Goal: Transaction & Acquisition: Purchase product/service

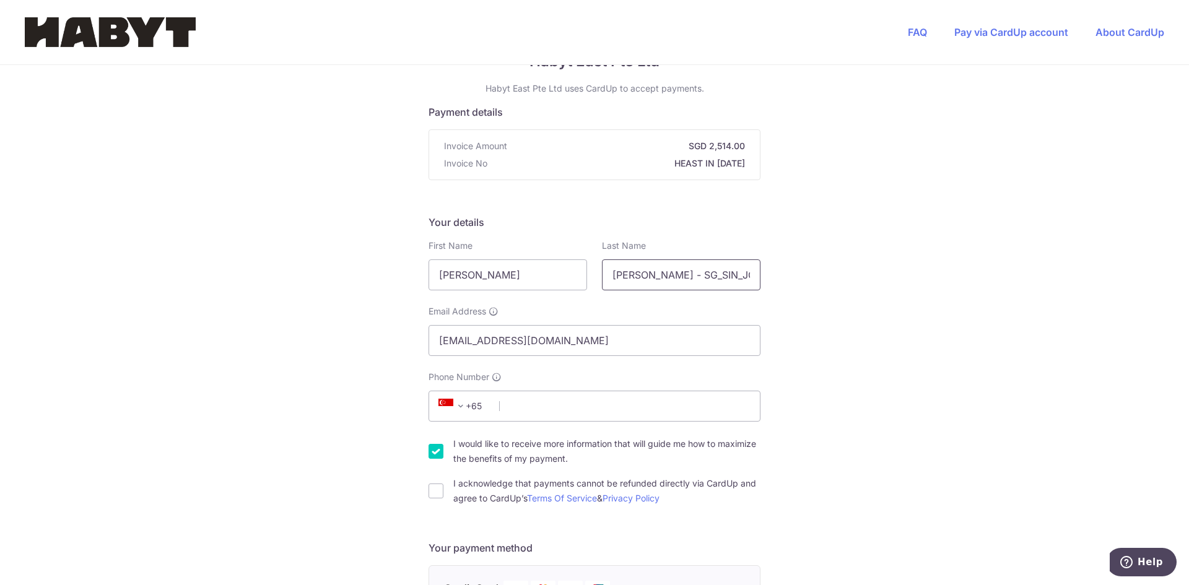
click at [647, 274] on input "[PERSON_NAME] - SG_SIN_JC-467_03-01_02" at bounding box center [681, 274] width 159 height 31
type input "[PERSON_NAME]"
click at [598, 414] on input "Phone Number" at bounding box center [595, 406] width 332 height 31
type input "88547710"
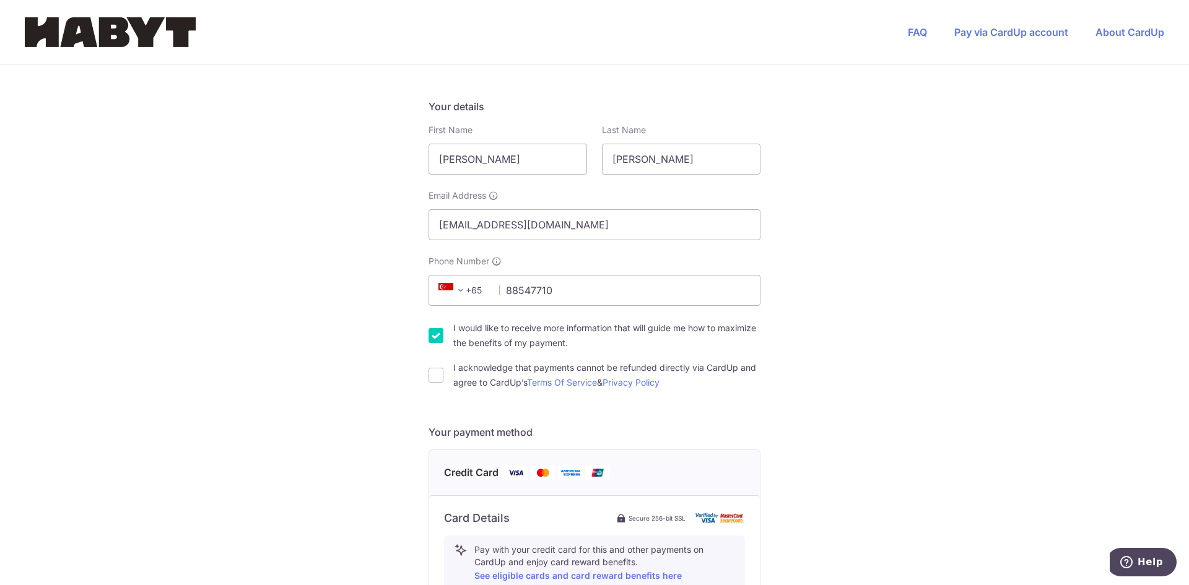
scroll to position [186, 0]
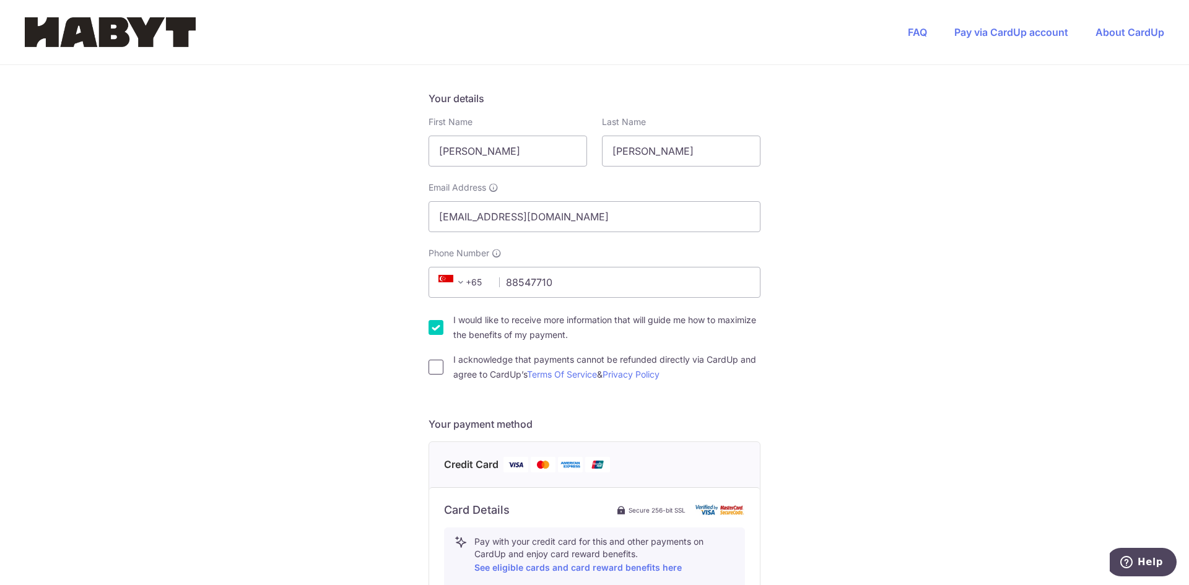
click at [429, 364] on input "I acknowledge that payments cannot be refunded directly via CardUp and agree to…" at bounding box center [436, 367] width 15 height 15
checkbox input "true"
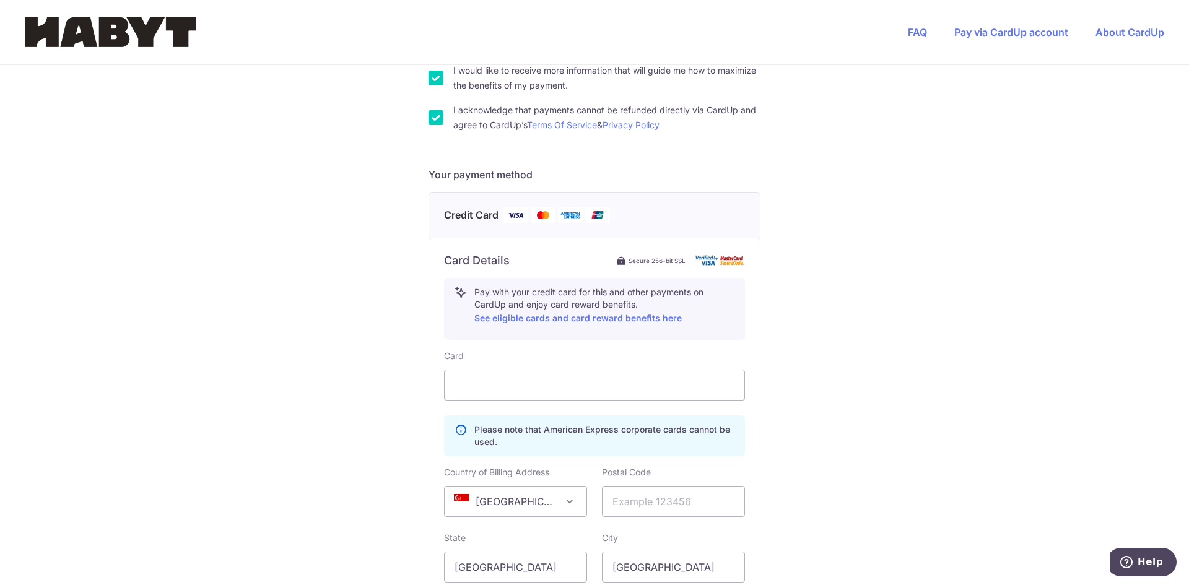
scroll to position [557, 0]
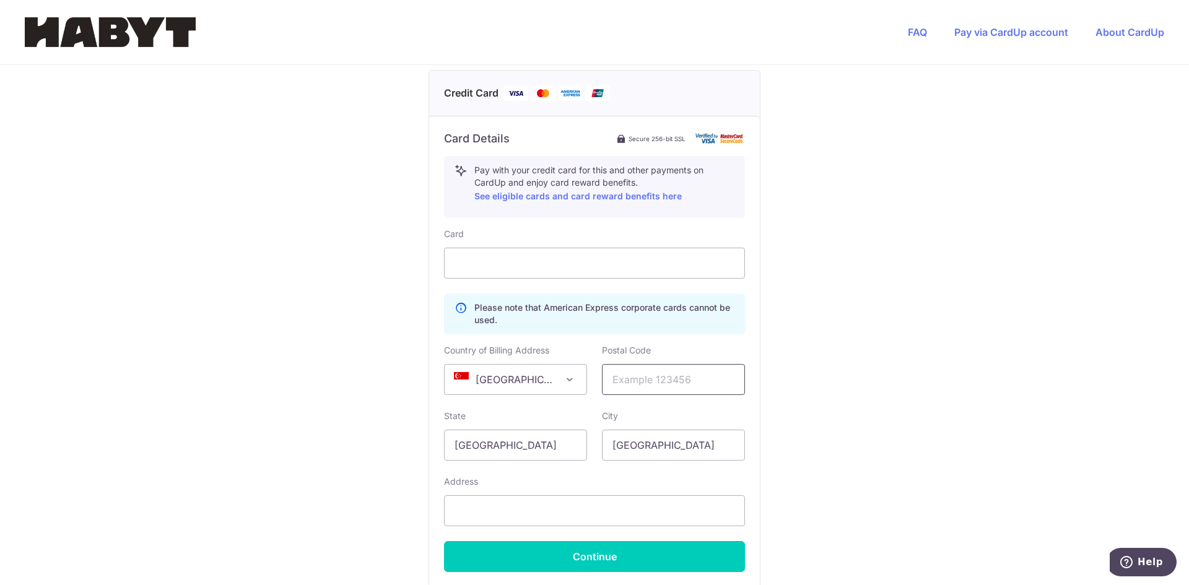
click at [676, 373] on input "text" at bounding box center [673, 379] width 143 height 31
click at [667, 370] on input "text" at bounding box center [673, 379] width 143 height 31
type input "427678"
click at [814, 389] on div "You are paying Habyt East Pte Ltd Habyt East Pte Ltd uses CardUp to accept paym…" at bounding box center [594, 108] width 1189 height 1200
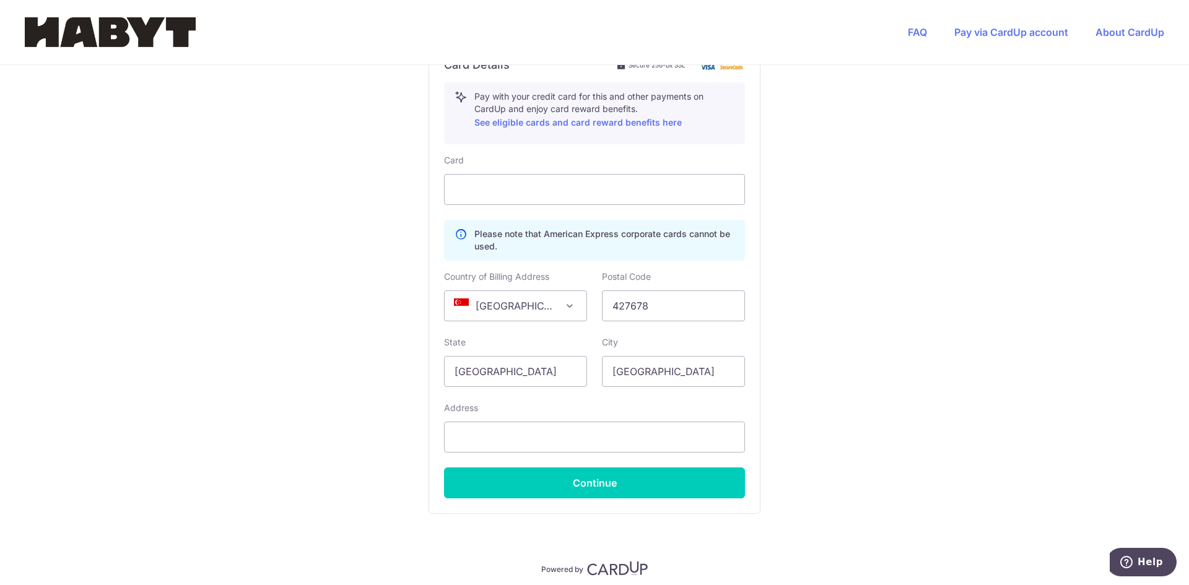
scroll to position [680, 0]
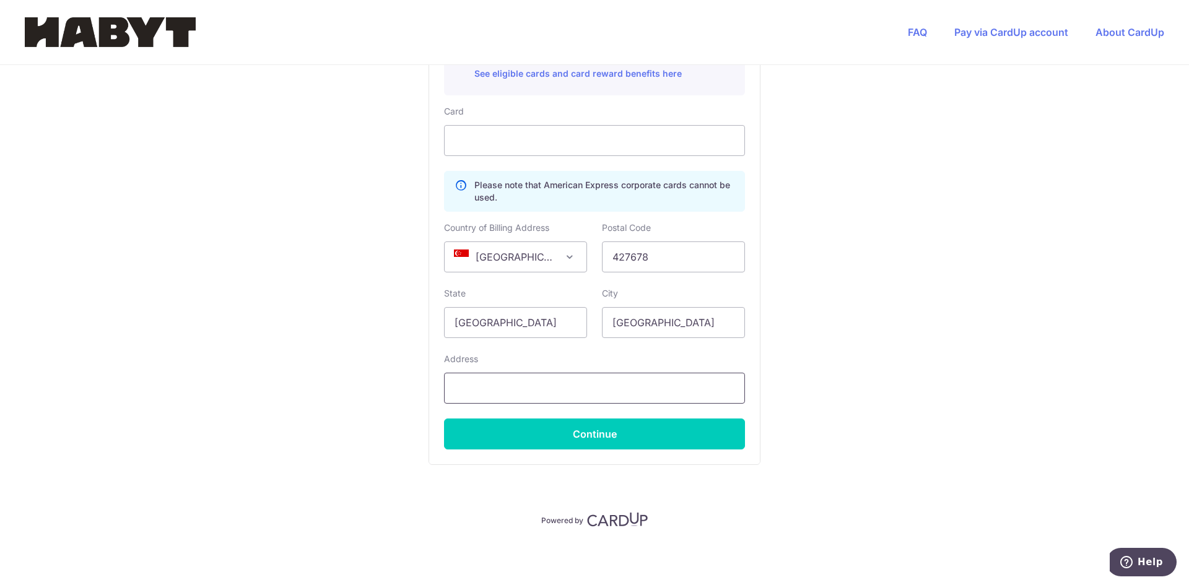
click at [650, 387] on input "text" at bounding box center [594, 388] width 301 height 31
type input "[STREET_ADDRESS]"
click at [629, 437] on button "Continue" at bounding box center [594, 434] width 301 height 31
type input "**** 9434"
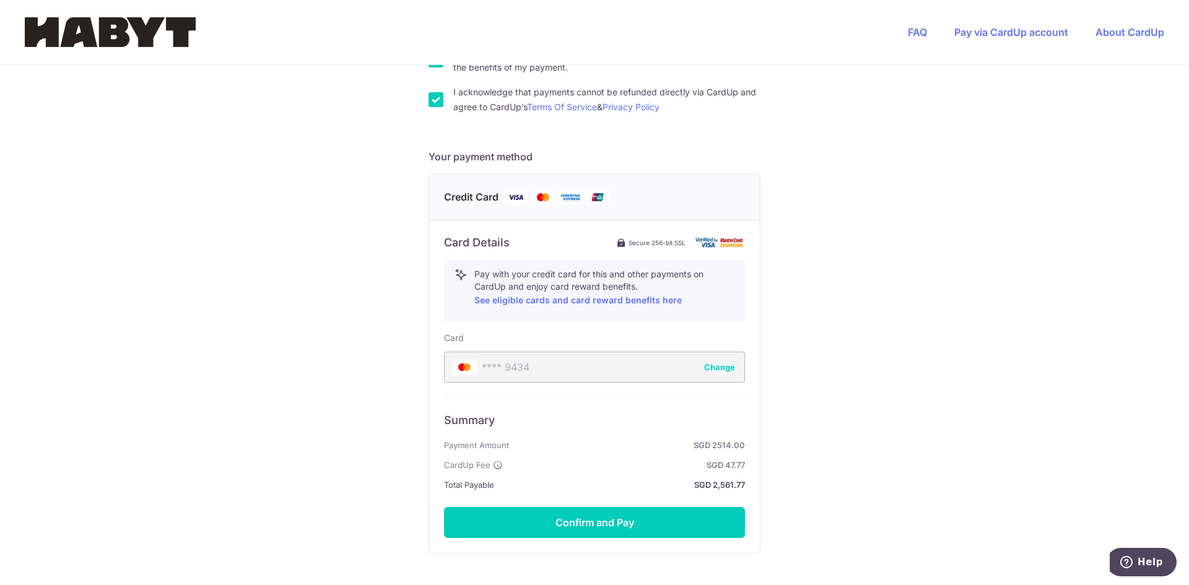
scroll to position [542, 0]
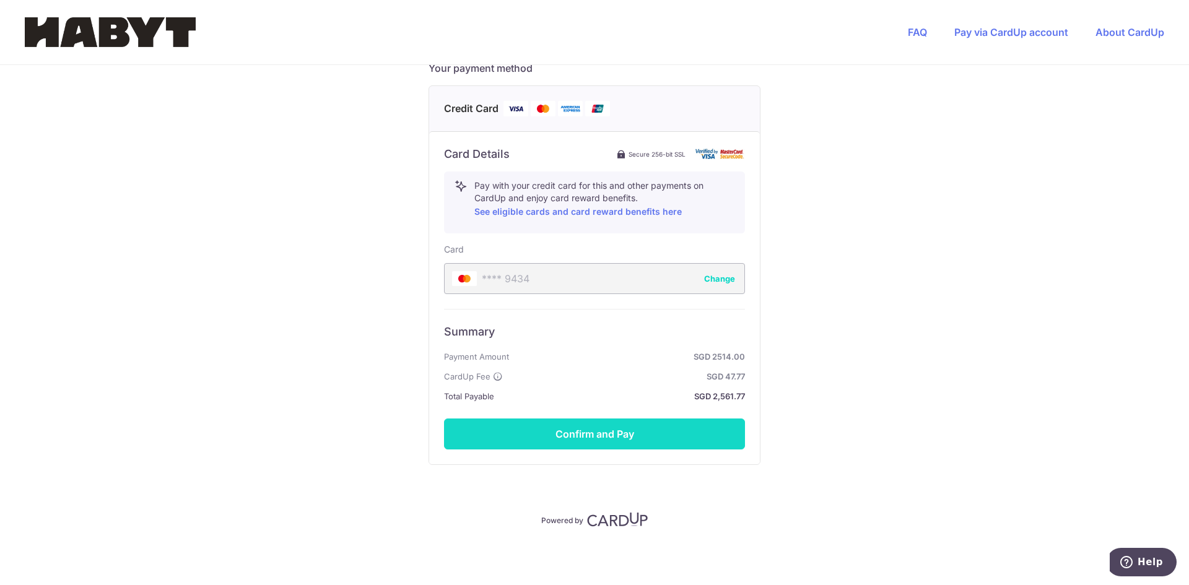
click at [664, 432] on button "Confirm and Pay" at bounding box center [594, 434] width 301 height 31
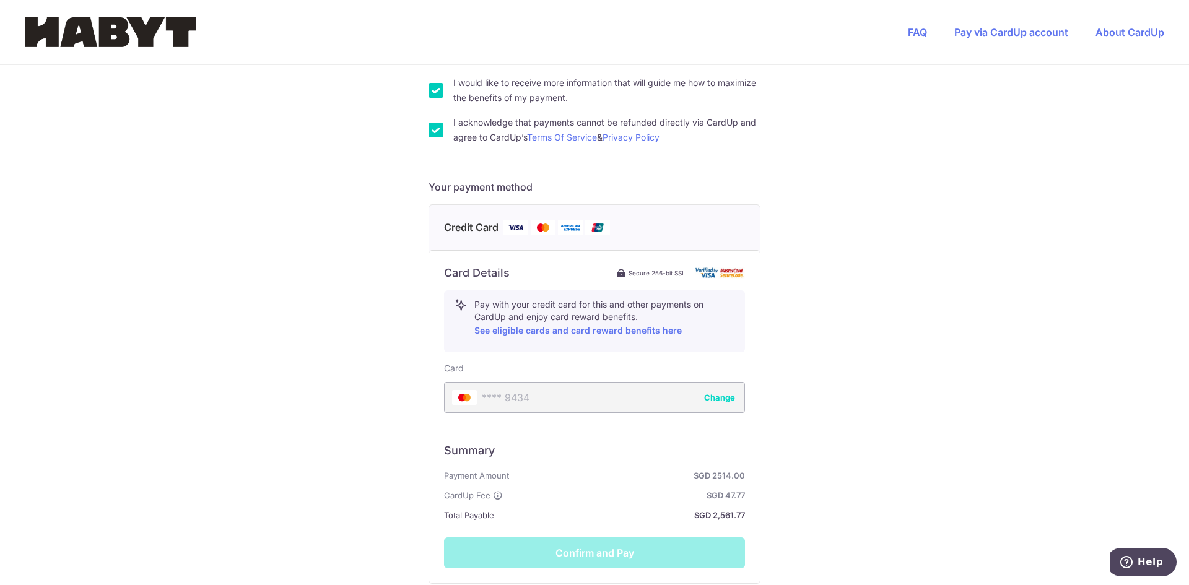
scroll to position [418, 0]
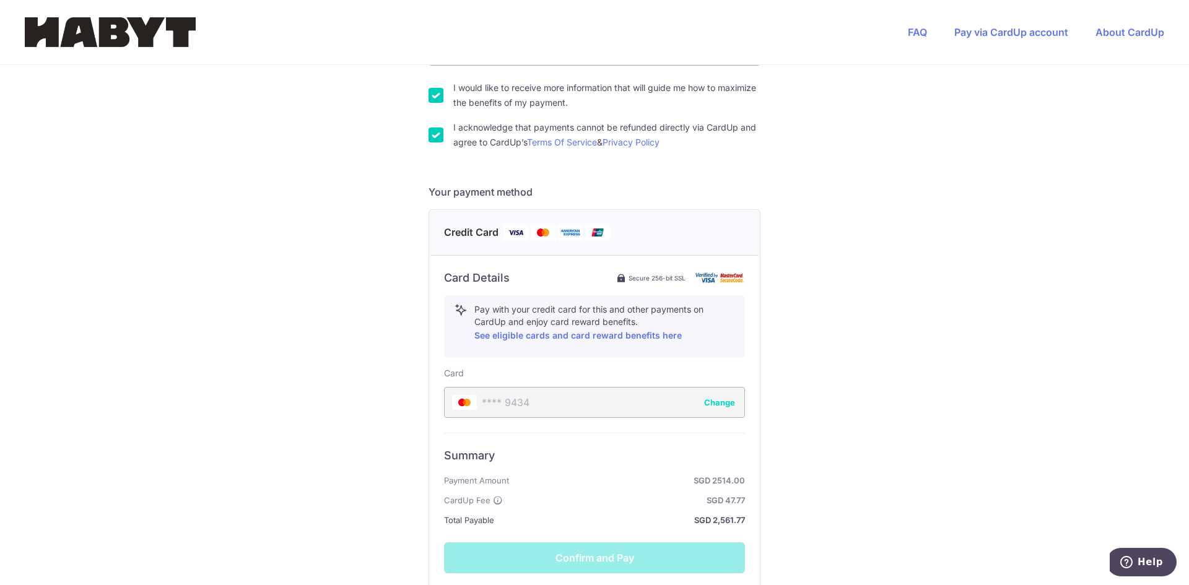
click at [861, 424] on div "You are paying Habyt East Pte Ltd Habyt East Pte Ltd uses CardUp to accept paym…" at bounding box center [594, 178] width 1189 height 1062
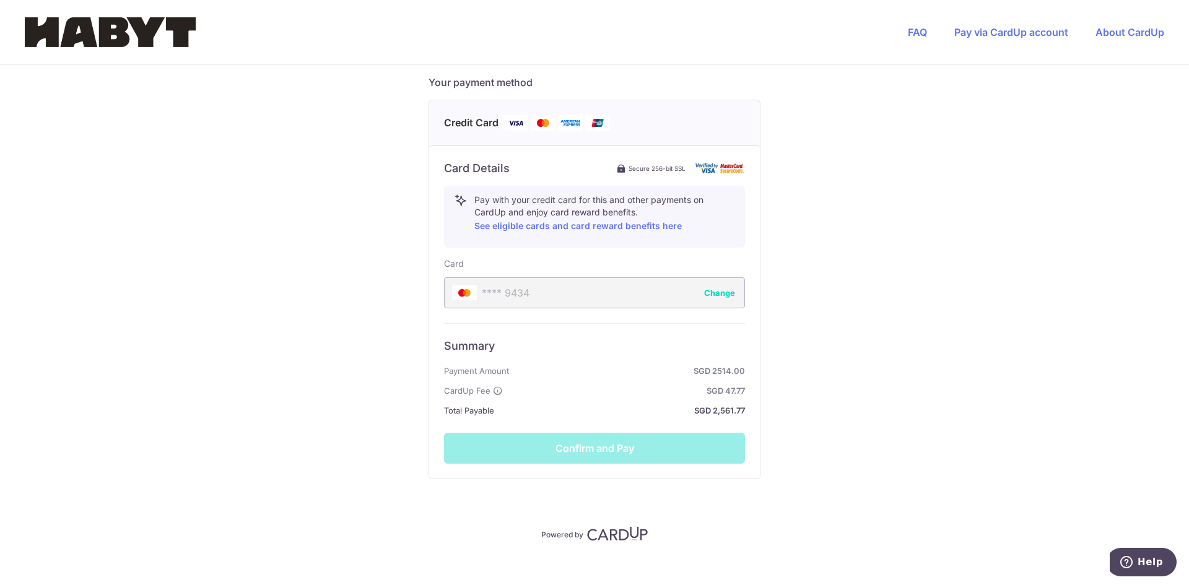
scroll to position [542, 0]
